Goal: Check status: Check status

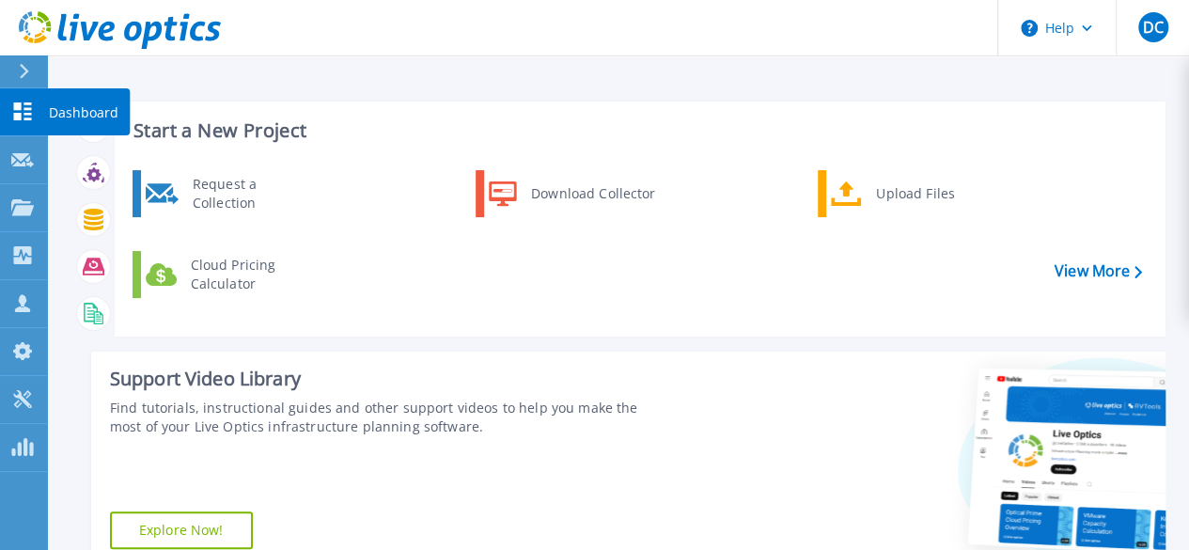
click at [19, 104] on icon at bounding box center [23, 111] width 18 height 18
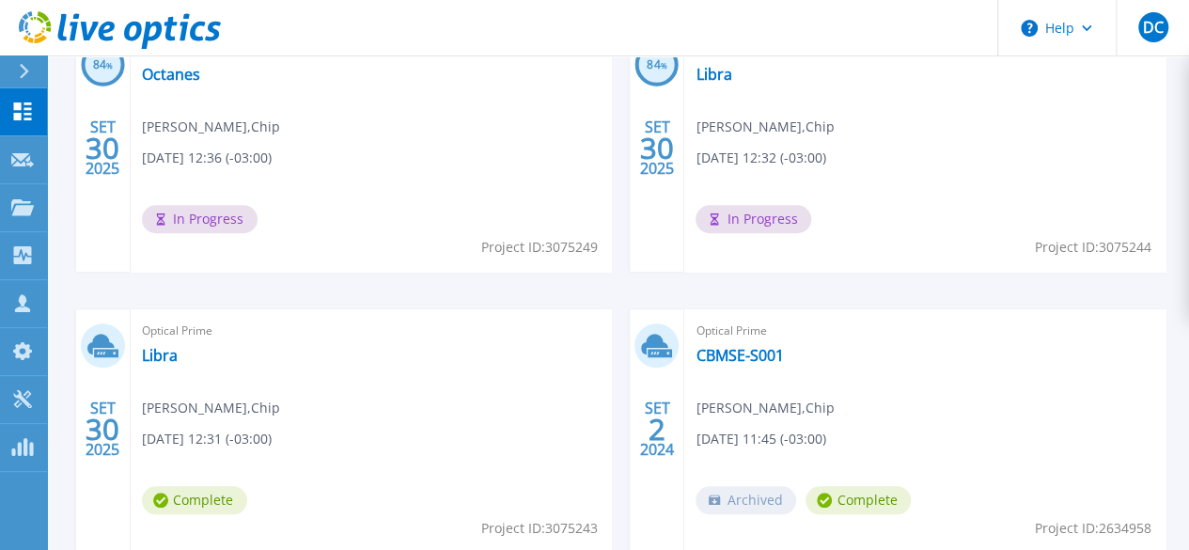
scroll to position [554, 0]
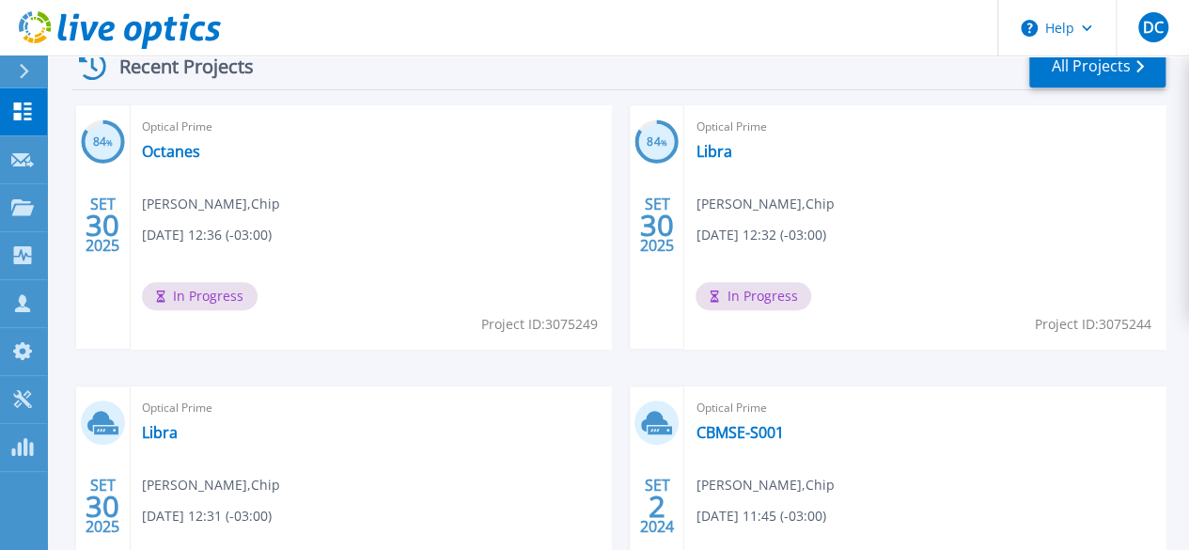
click at [280, 474] on span "Daniel Costa , Chip" at bounding box center [211, 484] width 138 height 21
click at [178, 423] on link "Libra" at bounding box center [160, 432] width 36 height 19
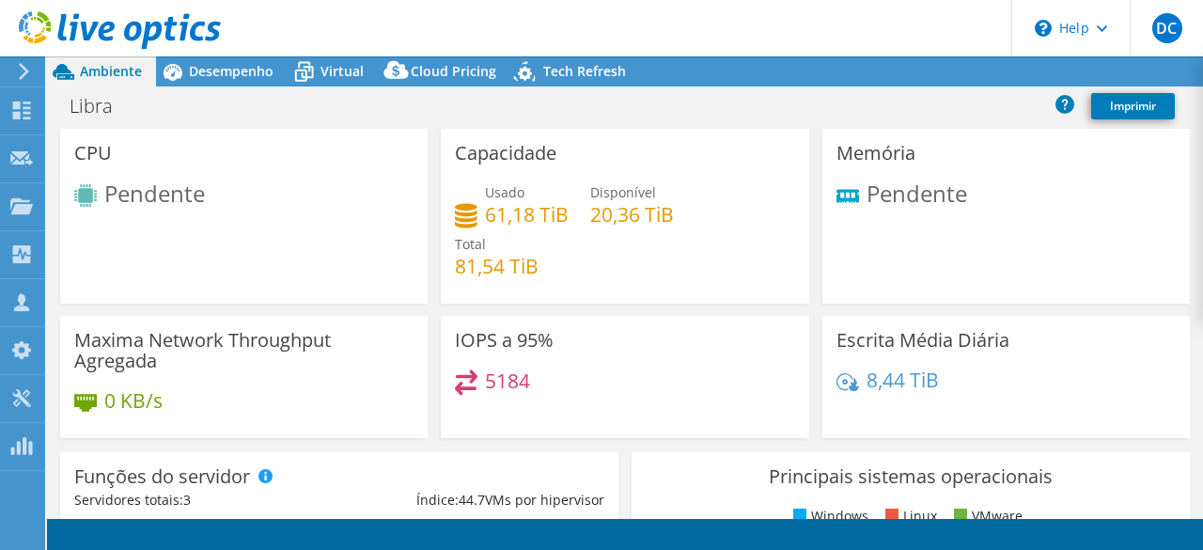
select select "USD"
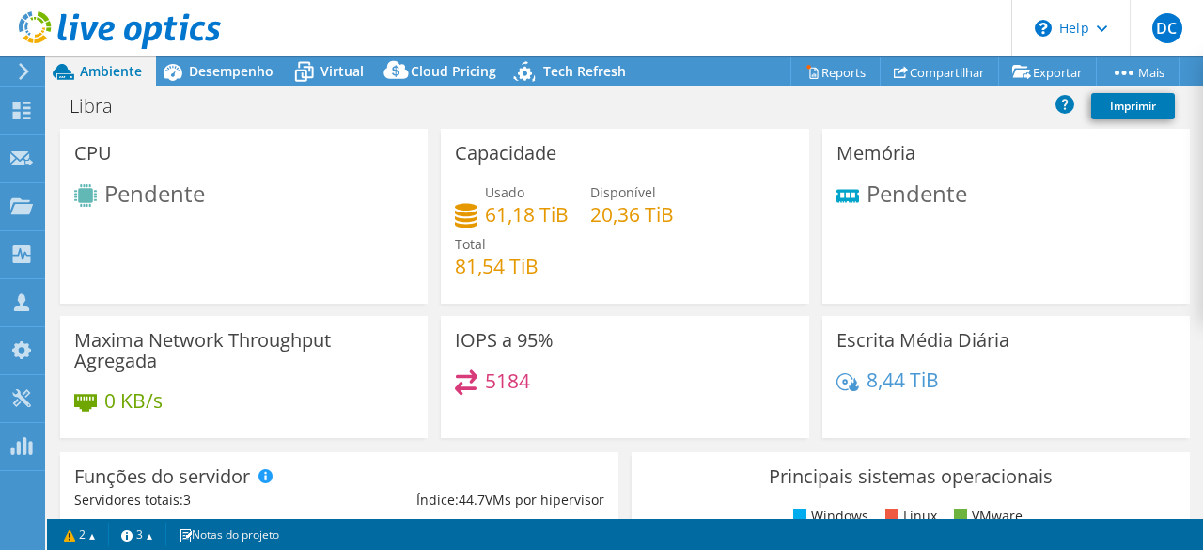
click at [19, 73] on icon at bounding box center [24, 71] width 14 height 17
